Goal: Task Accomplishment & Management: Manage account settings

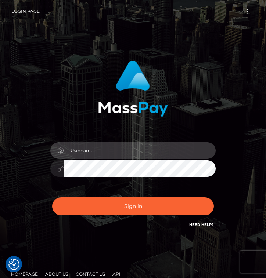
type input "[EMAIL_ADDRESS][DOMAIN_NAME]"
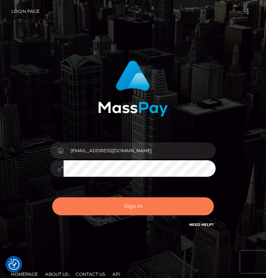
click at [166, 210] on button "Sign in" at bounding box center [133, 206] width 162 height 18
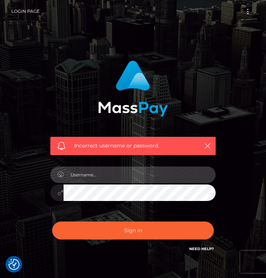
click at [204, 173] on input "text" at bounding box center [140, 175] width 152 height 17
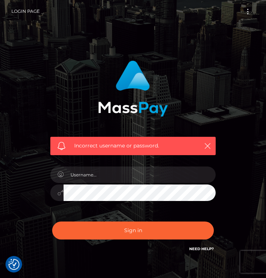
click at [249, 142] on div "Incorrect username or password." at bounding box center [133, 160] width 266 height 321
click at [178, 164] on div at bounding box center [133, 189] width 176 height 56
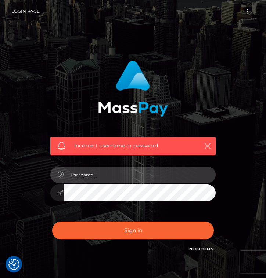
click at [178, 170] on input "text" at bounding box center [140, 175] width 152 height 17
type input "mb9yy6nk9y@privaterelay.appleid.com"
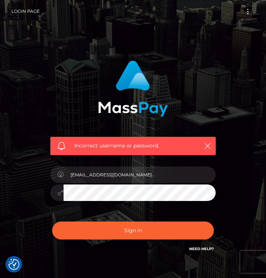
click at [229, 224] on div "Incorrect username or password. mb9yy6nk9y@privaterelay.appleid.com" at bounding box center [133, 160] width 198 height 211
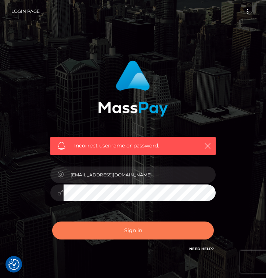
click at [161, 229] on button "Sign in" at bounding box center [133, 231] width 162 height 18
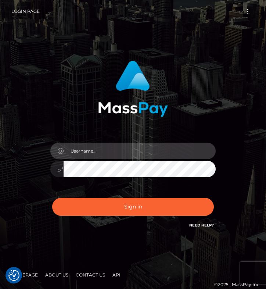
type input "[EMAIL_ADDRESS][DOMAIN_NAME]"
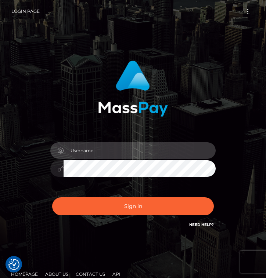
type input "mb9yy6nk9y@privaterelay.appleid.com"
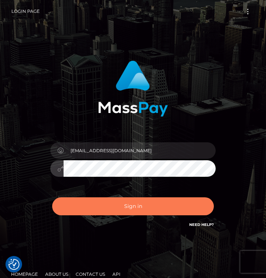
click at [124, 210] on button "Sign in" at bounding box center [133, 206] width 162 height 18
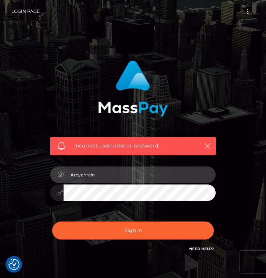
type input "Areyahrain"
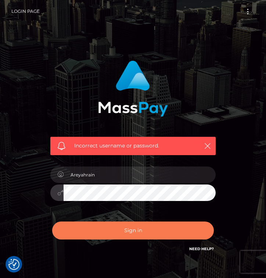
click at [109, 234] on button "Sign in" at bounding box center [133, 231] width 162 height 18
click at [138, 231] on button "Sign in" at bounding box center [133, 231] width 162 height 18
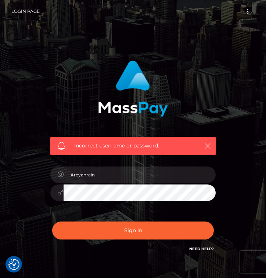
click at [204, 146] on icon "button" at bounding box center [207, 145] width 7 height 7
click at [205, 146] on icon "button" at bounding box center [207, 145] width 7 height 7
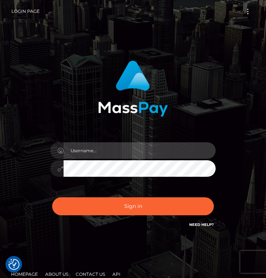
checkbox input "true"
type input "Areyahrain"
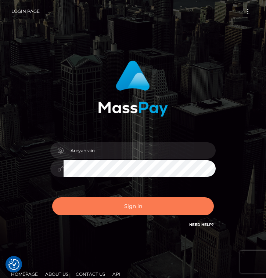
click at [117, 208] on button "Sign in" at bounding box center [133, 206] width 162 height 18
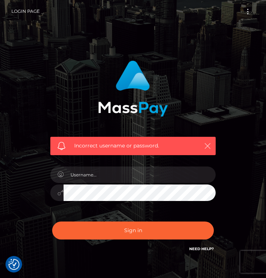
click at [209, 146] on icon "button" at bounding box center [207, 145] width 7 height 7
